Goal: Task Accomplishment & Management: Complete application form

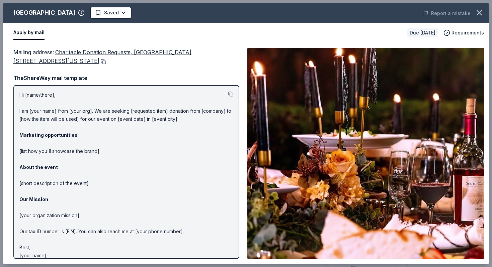
scroll to position [96, 0]
click at [484, 13] on button "button" at bounding box center [479, 12] width 15 height 15
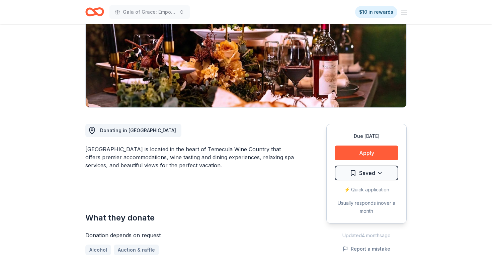
click at [95, 12] on icon "Home" at bounding box center [98, 11] width 10 height 7
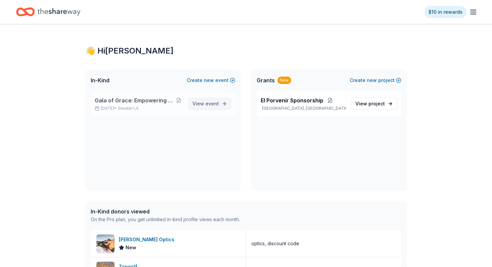
click at [198, 107] on span "View event" at bounding box center [205, 104] width 26 height 8
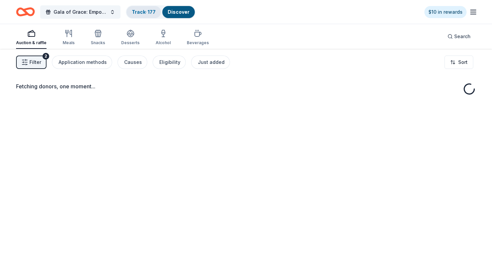
click at [140, 14] on link "Track · 177" at bounding box center [144, 12] width 24 height 6
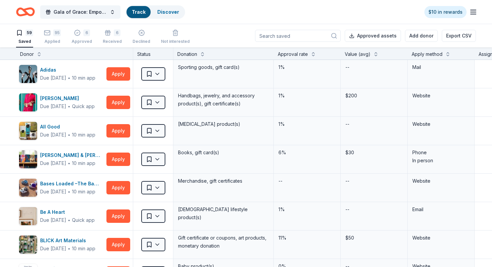
scroll to position [0, 0]
click at [425, 57] on div "Apply method" at bounding box center [427, 54] width 31 height 8
click at [427, 55] on div "Apply method" at bounding box center [427, 54] width 31 height 8
click at [448, 55] on button at bounding box center [447, 53] width 5 height 7
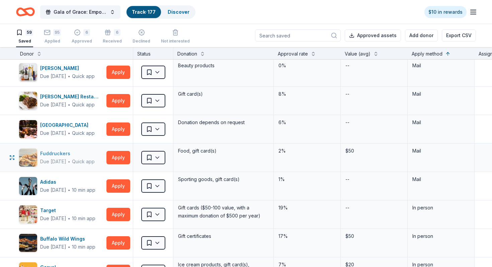
scroll to position [30, 0]
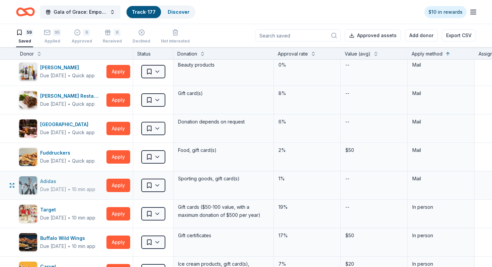
click at [52, 183] on div "Adidas" at bounding box center [67, 181] width 55 height 8
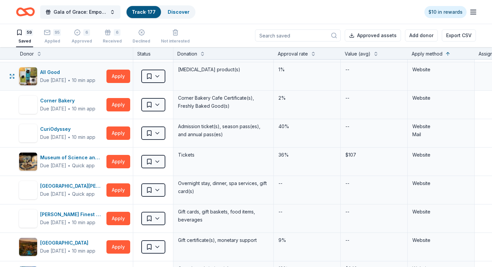
scroll to position [1395, 0]
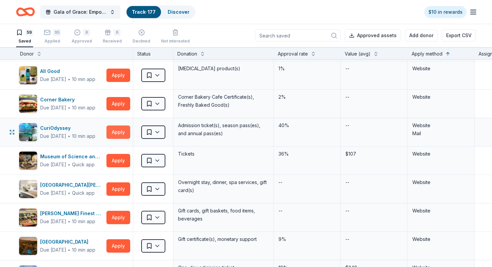
click at [121, 133] on button "Apply" at bounding box center [118, 132] width 24 height 13
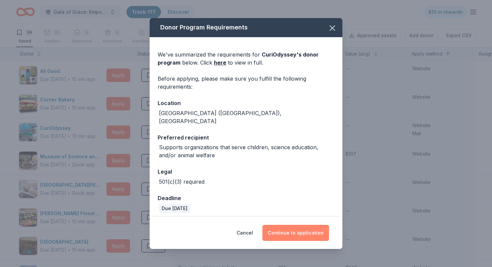
click at [278, 225] on button "Continue to application" at bounding box center [295, 233] width 67 height 16
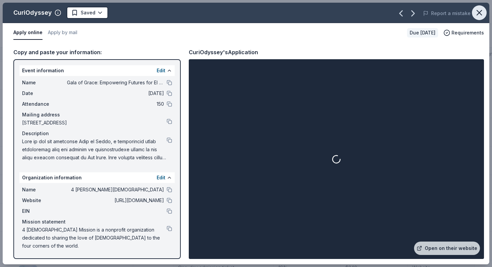
click at [477, 15] on icon "button" at bounding box center [479, 12] width 9 height 9
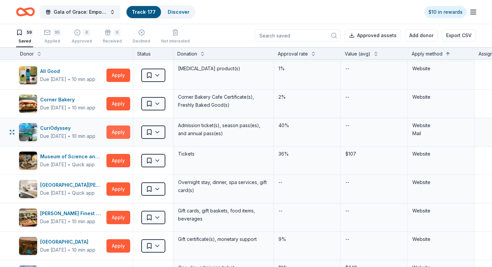
click at [118, 134] on button "Apply" at bounding box center [118, 132] width 24 height 13
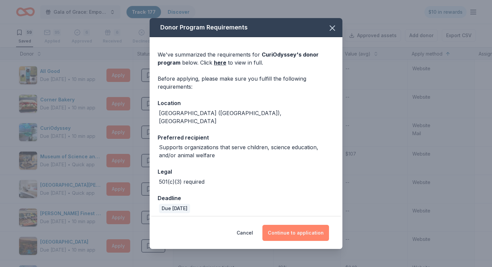
click at [290, 225] on button "Continue to application" at bounding box center [295, 233] width 67 height 16
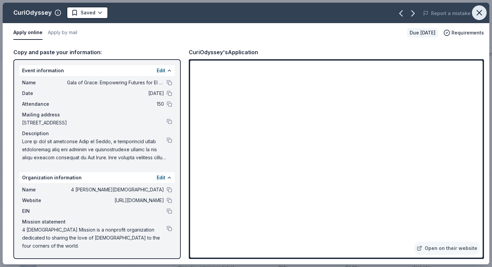
click at [483, 12] on icon "button" at bounding box center [479, 12] width 9 height 9
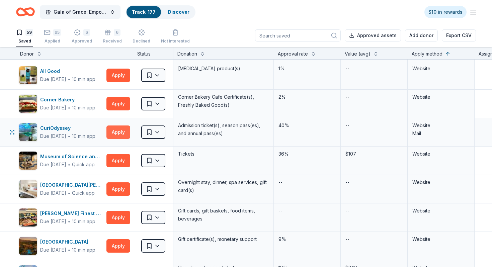
click at [116, 135] on button "Apply" at bounding box center [118, 132] width 24 height 13
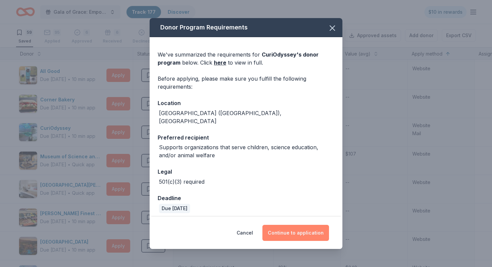
click at [290, 227] on button "Continue to application" at bounding box center [295, 233] width 67 height 16
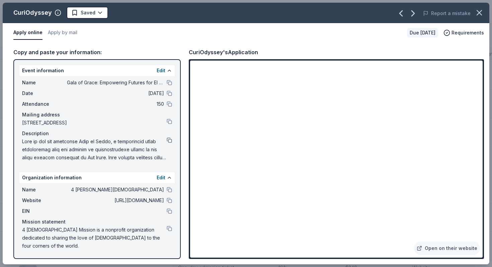
click at [171, 142] on button at bounding box center [169, 140] width 5 height 5
click at [96, 20] on div "CuriOdyssey Saved Report a mistake" at bounding box center [246, 13] width 487 height 20
click at [96, 13] on html "Gala of Grace: Empowering Futures for El Porvenir Track · 177 Discover $10 in r…" at bounding box center [246, 133] width 492 height 267
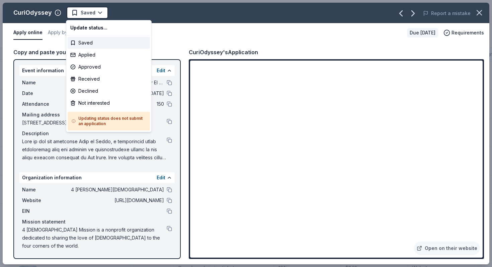
click at [50, 44] on html "Gala of Grace: Empowering Futures for El Porvenir Track · 177 Discover $10 in r…" at bounding box center [246, 133] width 492 height 267
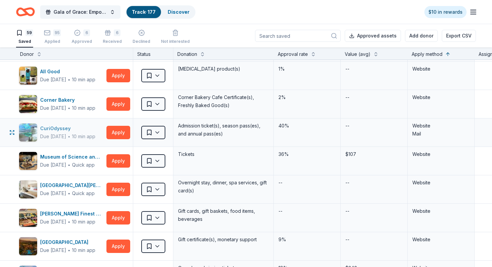
click at [74, 132] on div "CuriOdyssey" at bounding box center [67, 129] width 55 height 8
click at [158, 128] on html "Gala of Grace: Empowering Futures for El Porvenir Track · 177 Discover $10 in r…" at bounding box center [246, 133] width 492 height 267
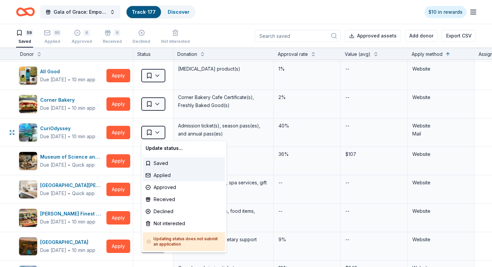
click at [160, 175] on div "Applied" at bounding box center [184, 175] width 82 height 12
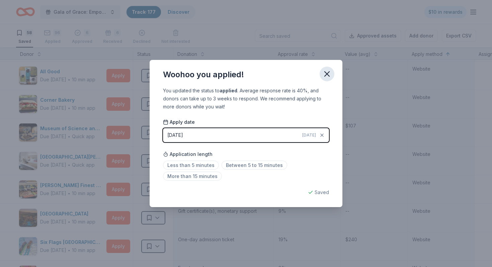
click at [324, 74] on icon "button" at bounding box center [326, 73] width 9 height 9
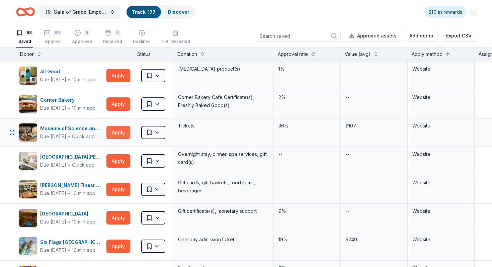
click at [120, 134] on button "Apply" at bounding box center [118, 132] width 24 height 13
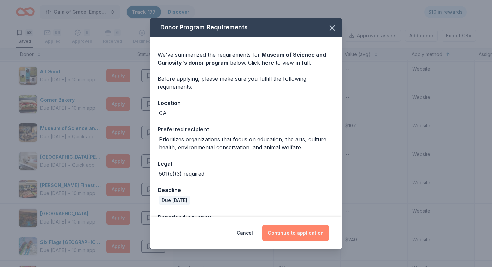
click at [294, 232] on button "Continue to application" at bounding box center [295, 233] width 67 height 16
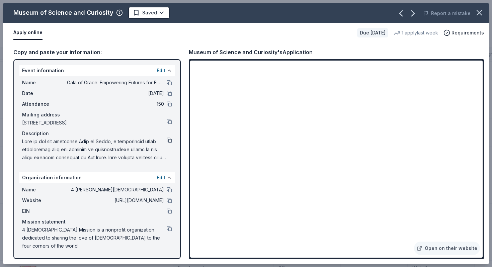
click at [170, 141] on button at bounding box center [169, 140] width 5 height 5
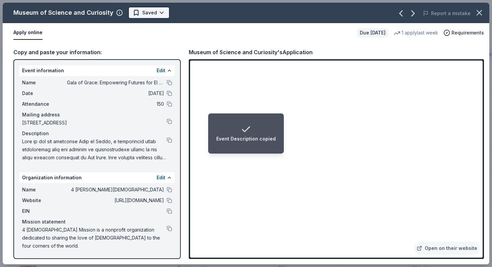
click at [145, 11] on html "Event Description copied Gala of Grace: Empowering Futures for El Porvenir Trac…" at bounding box center [246, 133] width 492 height 267
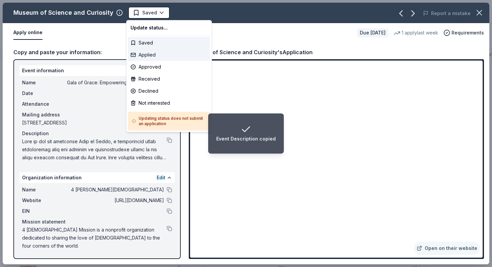
click at [152, 51] on div "Applied" at bounding box center [169, 55] width 82 height 12
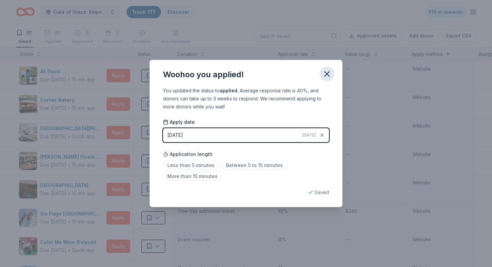
click at [329, 76] on icon "button" at bounding box center [326, 73] width 9 height 9
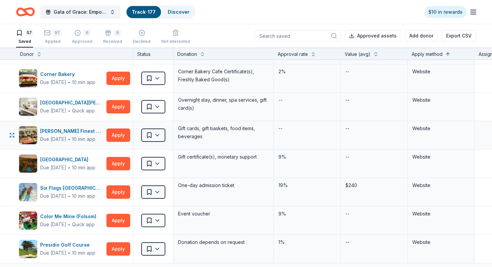
scroll to position [1429, 0]
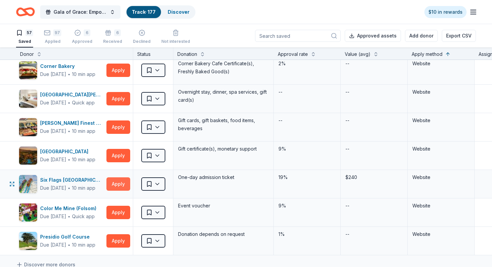
click at [123, 185] on button "Apply" at bounding box center [118, 183] width 24 height 13
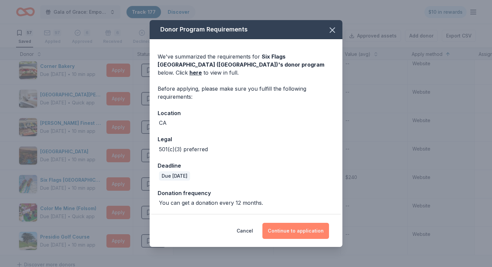
click at [288, 230] on button "Continue to application" at bounding box center [295, 231] width 67 height 16
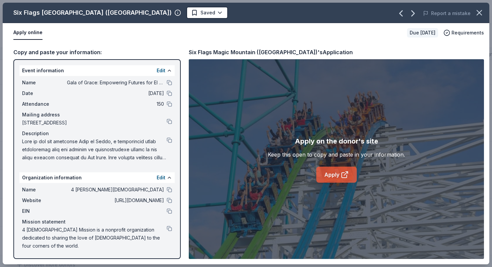
click at [351, 175] on link "Apply" at bounding box center [336, 175] width 40 height 16
click at [478, 13] on icon "button" at bounding box center [479, 12] width 5 height 5
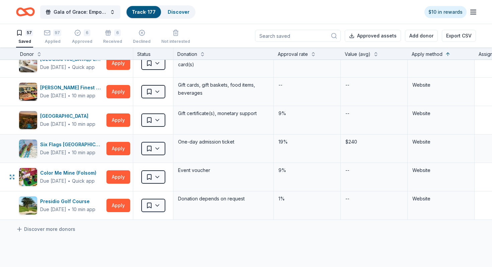
scroll to position [1468, 0]
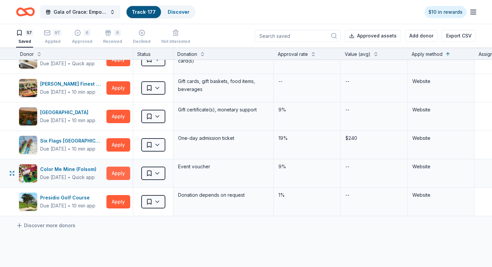
click at [121, 174] on button "Apply" at bounding box center [118, 173] width 24 height 13
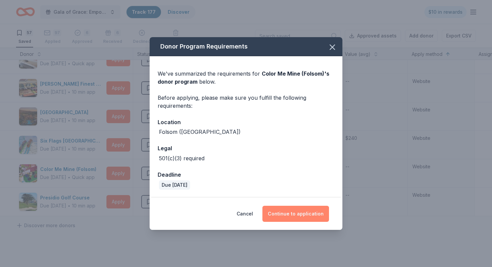
click at [284, 210] on button "Continue to application" at bounding box center [295, 214] width 67 height 16
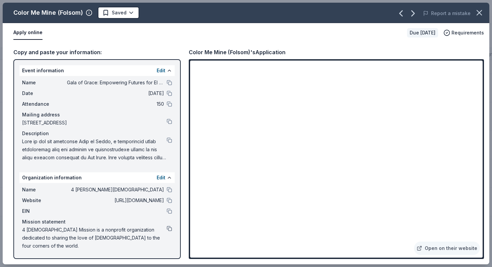
click at [170, 226] on button at bounding box center [169, 228] width 5 height 5
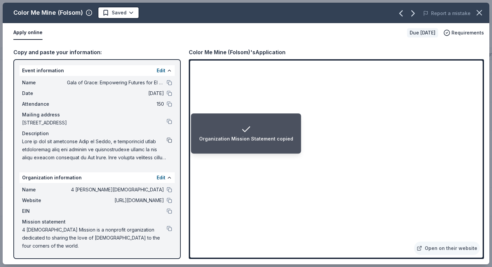
click at [168, 141] on button at bounding box center [169, 140] width 5 height 5
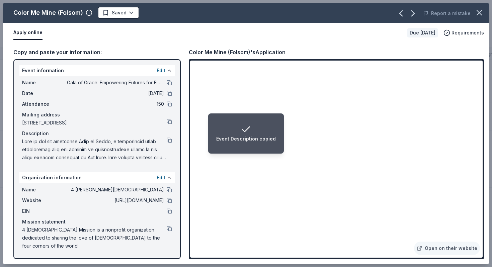
click at [253, 147] on li "Event Description copied" at bounding box center [246, 133] width 76 height 40
click at [126, 13] on html "Event Description copied Gala of Grace: Empowering Futures for El Porvenir Trac…" at bounding box center [246, 133] width 492 height 267
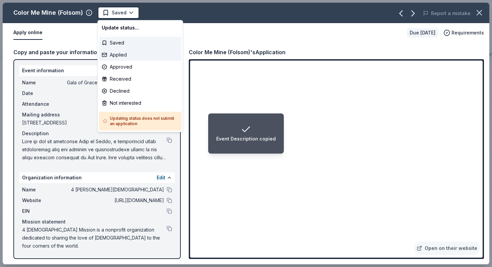
click at [126, 57] on div "Applied" at bounding box center [140, 55] width 82 height 12
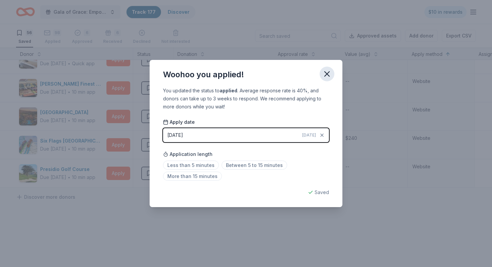
click at [325, 74] on icon "button" at bounding box center [326, 73] width 9 height 9
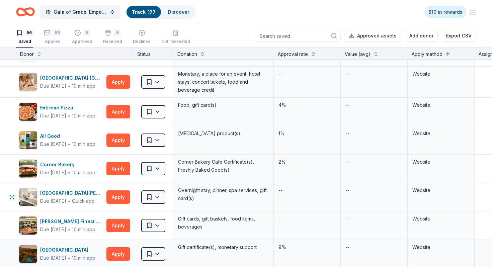
scroll to position [1356, 0]
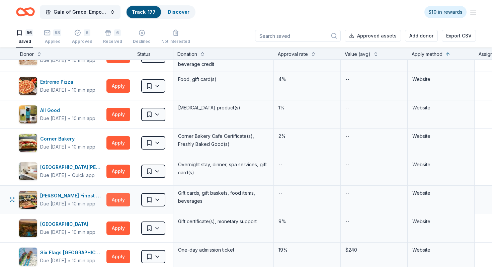
click at [126, 203] on button "Apply" at bounding box center [118, 199] width 24 height 13
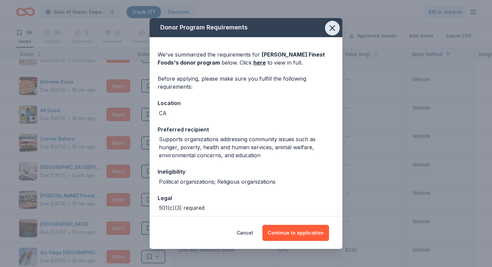
click at [329, 31] on icon "button" at bounding box center [332, 27] width 9 height 9
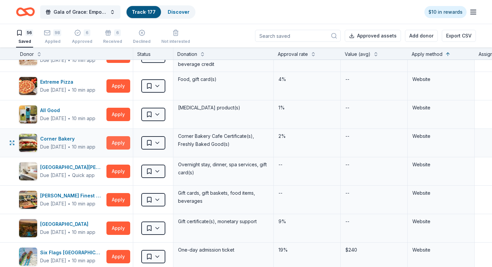
click at [118, 141] on button "Apply" at bounding box center [118, 142] width 24 height 13
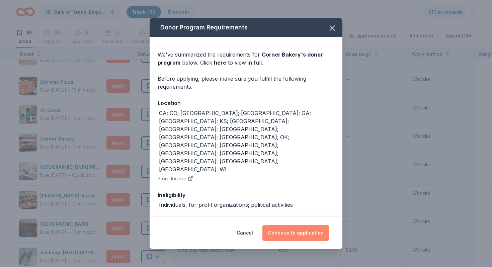
click at [279, 233] on button "Continue to application" at bounding box center [295, 233] width 67 height 16
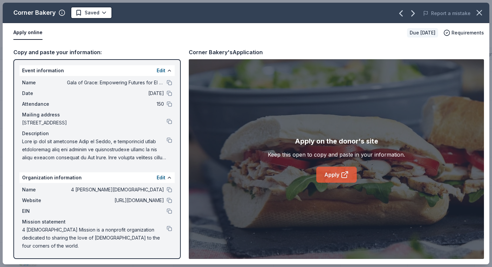
click at [339, 173] on link "Apply" at bounding box center [336, 175] width 40 height 16
click at [481, 15] on icon "button" at bounding box center [479, 12] width 9 height 9
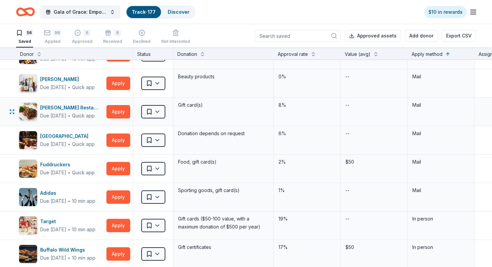
scroll to position [0, 0]
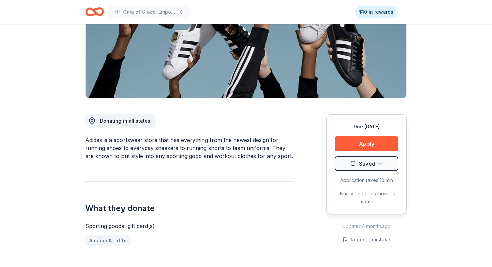
scroll to position [111, 0]
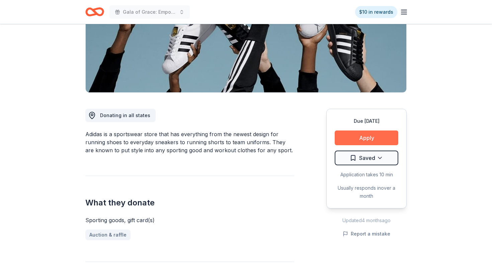
click at [362, 138] on button "Apply" at bounding box center [367, 138] width 64 height 15
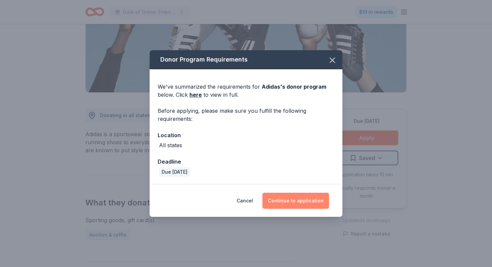
click at [297, 205] on button "Continue to application" at bounding box center [295, 201] width 67 height 16
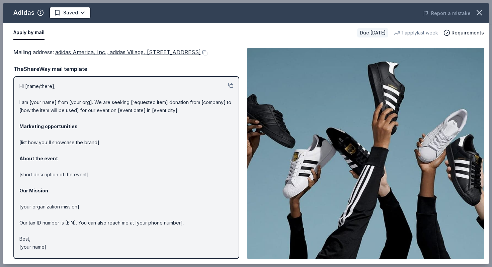
scroll to position [0, 0]
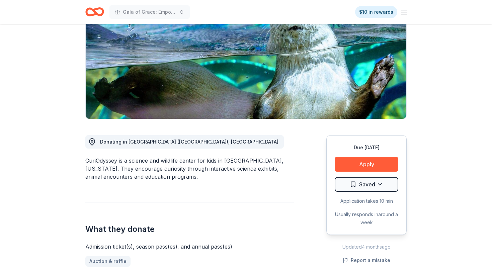
scroll to position [96, 0]
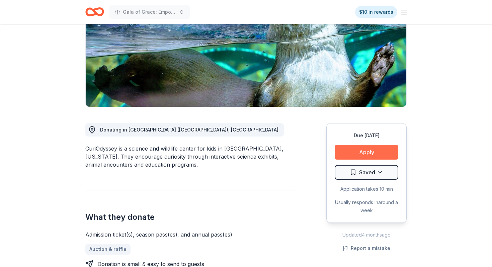
click at [355, 156] on button "Apply" at bounding box center [367, 152] width 64 height 15
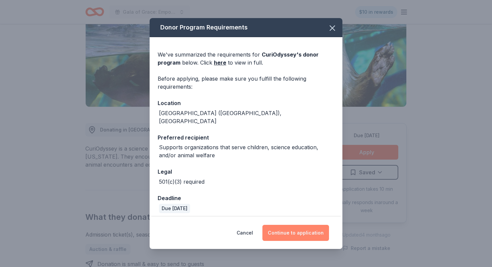
click at [292, 233] on button "Continue to application" at bounding box center [295, 233] width 67 height 16
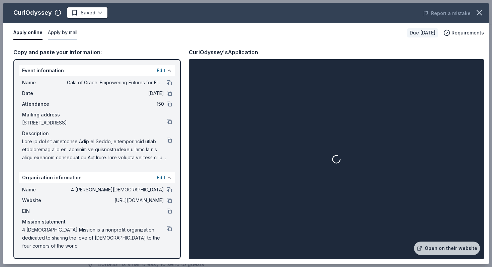
click at [64, 26] on button "Apply by mail" at bounding box center [62, 33] width 29 height 14
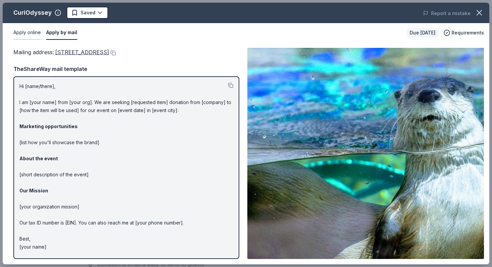
click at [26, 33] on button "Apply online" at bounding box center [26, 33] width 27 height 14
